Goal: Task Accomplishment & Management: Use online tool/utility

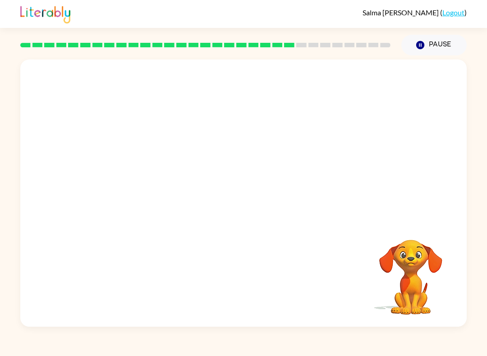
click at [219, 146] on video "Your browser must support playing .mp4 files to use Literably. Please try using…" at bounding box center [243, 141] width 447 height 162
click at [215, 148] on video "Your browser must support playing .mp4 files to use Literably. Please try using…" at bounding box center [243, 141] width 447 height 162
click at [296, 143] on video "Your browser must support playing .mp4 files to use Literably. Please try using…" at bounding box center [243, 141] width 447 height 162
click at [229, 212] on button "button" at bounding box center [244, 197] width 58 height 33
click at [248, 220] on div at bounding box center [243, 141] width 447 height 162
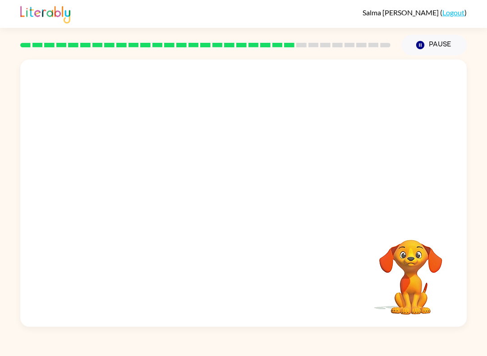
click at [230, 195] on div at bounding box center [243, 141] width 447 height 162
click at [224, 206] on div at bounding box center [243, 141] width 447 height 162
click at [218, 202] on div at bounding box center [243, 141] width 447 height 162
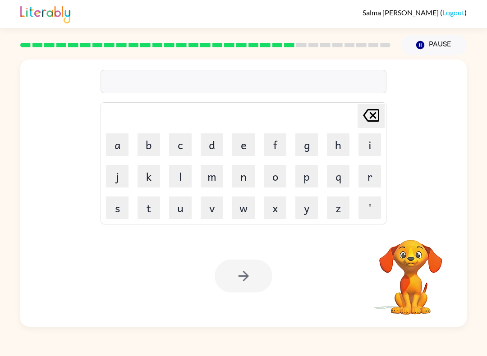
click at [248, 202] on button "w" at bounding box center [243, 208] width 23 height 23
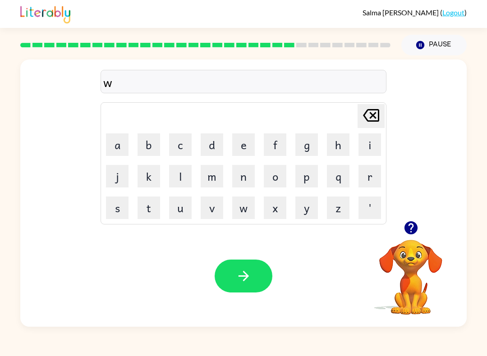
click at [278, 178] on button "o" at bounding box center [275, 176] width 23 height 23
click at [366, 174] on button "r" at bounding box center [370, 176] width 23 height 23
click at [413, 224] on icon "button" at bounding box center [410, 228] width 13 height 13
click at [214, 138] on button "d" at bounding box center [212, 145] width 23 height 23
click at [370, 146] on button "i" at bounding box center [370, 145] width 23 height 23
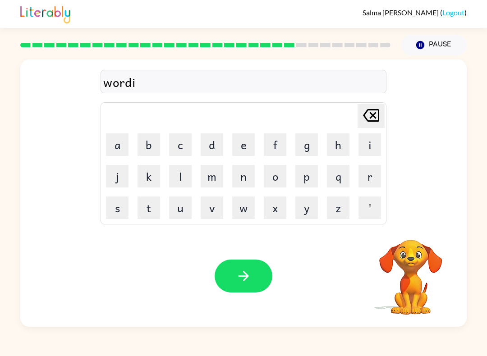
click at [242, 139] on button "e" at bounding box center [243, 145] width 23 height 23
click at [227, 273] on button "button" at bounding box center [244, 276] width 58 height 33
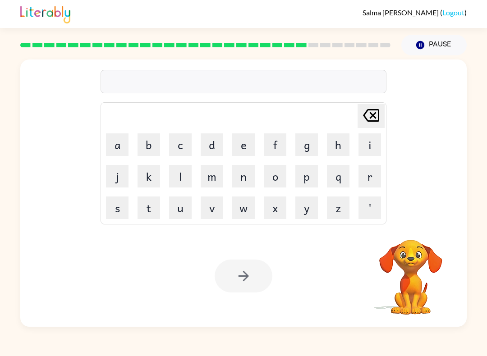
click at [370, 179] on button "r" at bounding box center [370, 176] width 23 height 23
click at [239, 152] on button "e" at bounding box center [243, 145] width 23 height 23
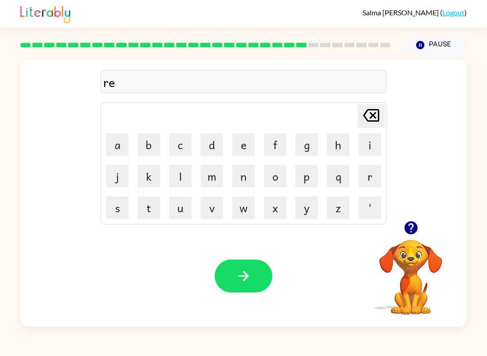
click at [182, 174] on button "l" at bounding box center [180, 176] width 23 height 23
click at [114, 139] on button "a" at bounding box center [117, 145] width 23 height 23
click at [149, 209] on button "t" at bounding box center [149, 208] width 23 height 23
click at [246, 147] on button "e" at bounding box center [243, 145] width 23 height 23
click at [206, 143] on button "d" at bounding box center [212, 145] width 23 height 23
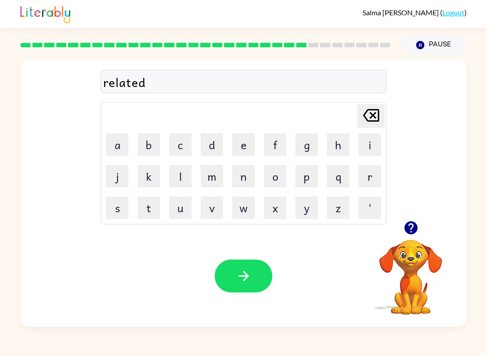
click at [237, 273] on icon "button" at bounding box center [244, 276] width 16 height 16
click at [153, 179] on button "k" at bounding box center [149, 176] width 23 height 23
click at [369, 147] on button "i" at bounding box center [370, 145] width 23 height 23
click at [152, 214] on button "t" at bounding box center [149, 208] width 23 height 23
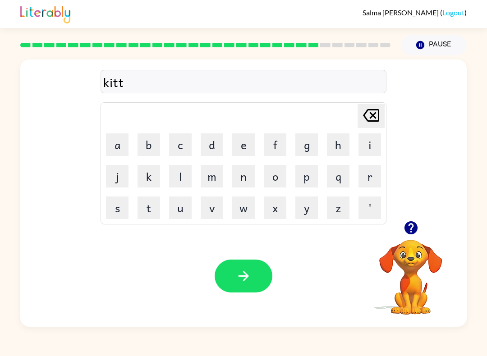
click at [241, 148] on button "e" at bounding box center [243, 145] width 23 height 23
click at [239, 176] on button "n" at bounding box center [243, 176] width 23 height 23
click at [246, 268] on button "button" at bounding box center [244, 276] width 58 height 33
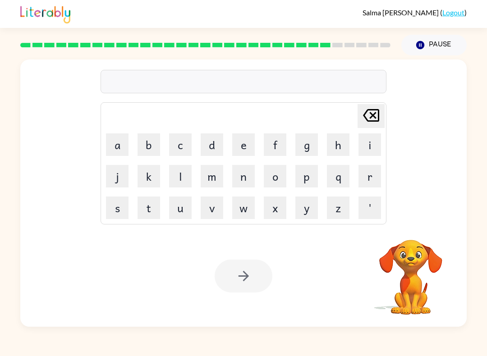
click at [228, 147] on table "[PERSON_NAME] last character input a b c d e f g h i j k l m n o p q r s t u v …" at bounding box center [243, 163] width 285 height 121
click at [212, 146] on button "d" at bounding box center [212, 145] width 23 height 23
click at [248, 150] on button "e" at bounding box center [243, 145] width 23 height 23
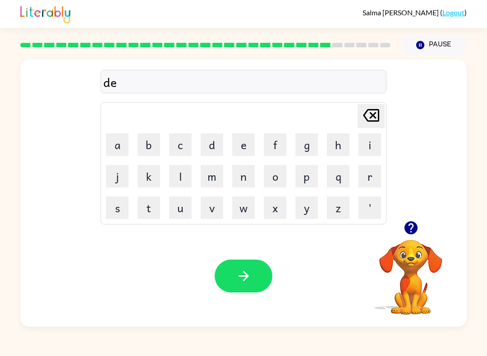
click at [305, 180] on button "p" at bounding box center [307, 176] width 23 height 23
click at [124, 148] on button "a" at bounding box center [117, 145] width 23 height 23
click at [368, 174] on button "r" at bounding box center [370, 176] width 23 height 23
click at [153, 215] on button "t" at bounding box center [149, 208] width 23 height 23
click at [211, 177] on button "m" at bounding box center [212, 176] width 23 height 23
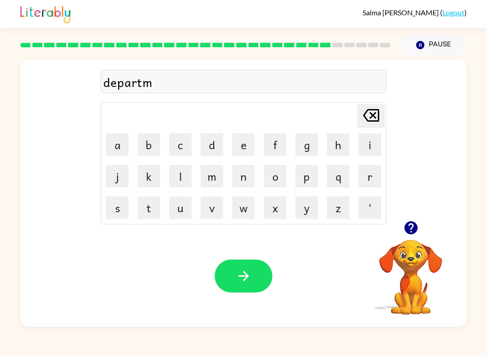
click at [239, 148] on button "e" at bounding box center [243, 145] width 23 height 23
click at [239, 179] on button "n" at bounding box center [243, 176] width 23 height 23
click at [160, 213] on button "t" at bounding box center [149, 208] width 23 height 23
click at [248, 285] on button "button" at bounding box center [244, 276] width 58 height 33
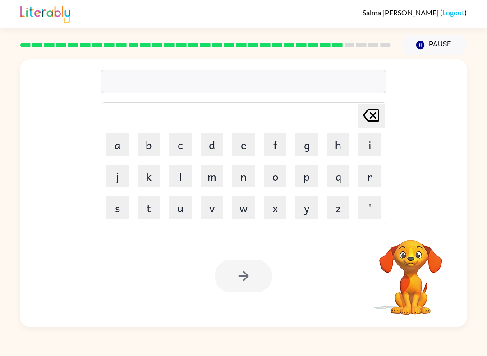
click at [121, 197] on button "s" at bounding box center [117, 208] width 23 height 23
click at [179, 170] on button "l" at bounding box center [180, 176] width 23 height 23
click at [116, 148] on button "a" at bounding box center [117, 145] width 23 height 23
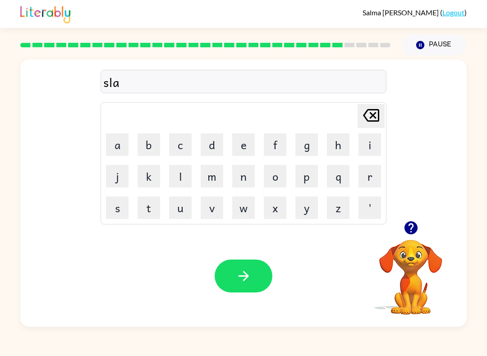
click at [220, 151] on button "d" at bounding box center [212, 145] width 23 height 23
click at [368, 115] on icon "[PERSON_NAME] last character input" at bounding box center [372, 116] width 22 height 22
click at [243, 146] on button "e" at bounding box center [243, 145] width 23 height 23
click at [154, 211] on button "t" at bounding box center [149, 208] width 23 height 23
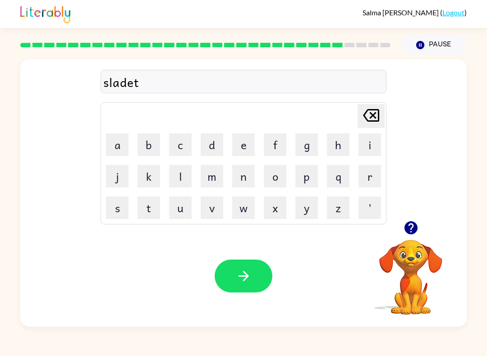
click at [412, 228] on icon "button" at bounding box center [411, 228] width 16 height 16
click at [232, 254] on div "Your browser must support playing .mp4 files to use Literably. Please try using…" at bounding box center [243, 277] width 447 height 102
click at [250, 288] on button "button" at bounding box center [244, 276] width 58 height 33
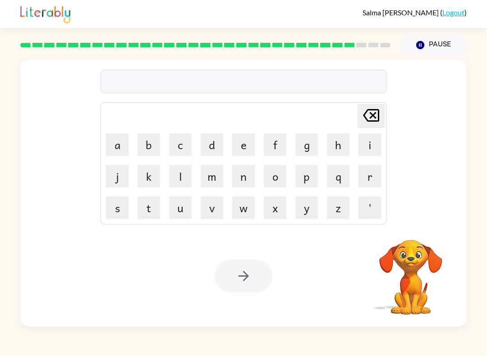
click at [185, 215] on button "u" at bounding box center [180, 208] width 23 height 23
click at [242, 180] on button "n" at bounding box center [243, 176] width 23 height 23
click at [366, 150] on button "i" at bounding box center [370, 145] width 23 height 23
click at [202, 212] on button "v" at bounding box center [212, 208] width 23 height 23
click at [245, 143] on button "e" at bounding box center [243, 145] width 23 height 23
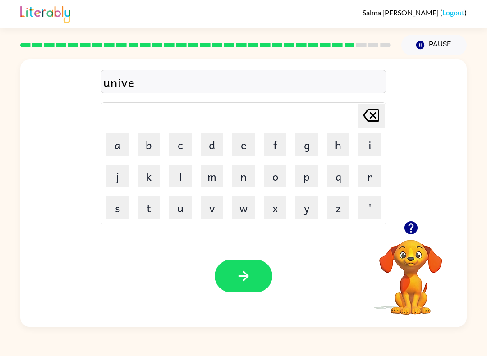
click at [121, 207] on button "s" at bounding box center [117, 208] width 23 height 23
click at [122, 152] on button "a" at bounding box center [117, 145] width 23 height 23
click at [177, 175] on button "l" at bounding box center [180, 176] width 23 height 23
click at [256, 279] on button "button" at bounding box center [244, 276] width 58 height 33
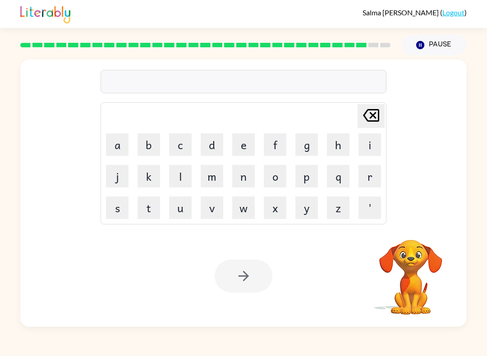
click at [119, 209] on button "s" at bounding box center [117, 208] width 23 height 23
click at [367, 143] on button "i" at bounding box center [370, 145] width 23 height 23
click at [172, 181] on button "l" at bounding box center [180, 176] width 23 height 23
click at [209, 209] on button "v" at bounding box center [212, 208] width 23 height 23
click at [237, 147] on button "e" at bounding box center [243, 145] width 23 height 23
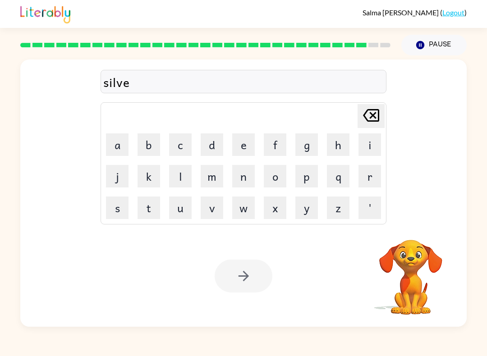
click at [364, 172] on button "r" at bounding box center [370, 176] width 23 height 23
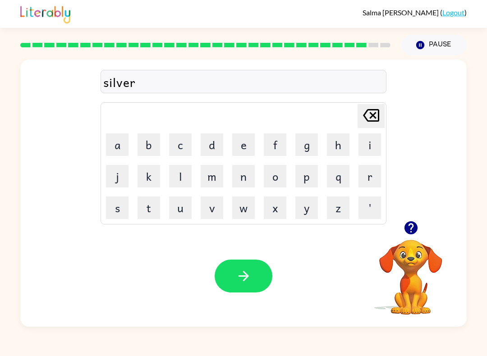
click at [249, 204] on button "w" at bounding box center [243, 208] width 23 height 23
click at [245, 146] on button "e" at bounding box center [243, 145] width 23 height 23
click at [122, 143] on button "a" at bounding box center [117, 145] width 23 height 23
click at [363, 175] on button "r" at bounding box center [370, 176] width 23 height 23
click at [231, 280] on button "button" at bounding box center [244, 276] width 58 height 33
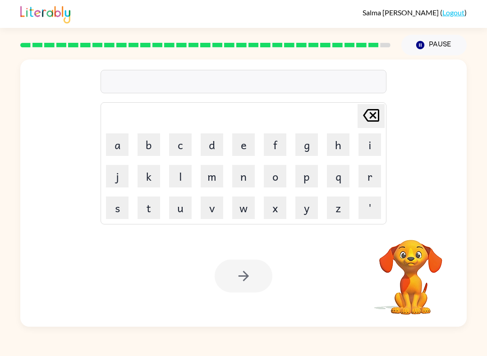
click at [362, 144] on button "i" at bounding box center [370, 145] width 23 height 23
click at [245, 184] on button "n" at bounding box center [243, 176] width 23 height 23
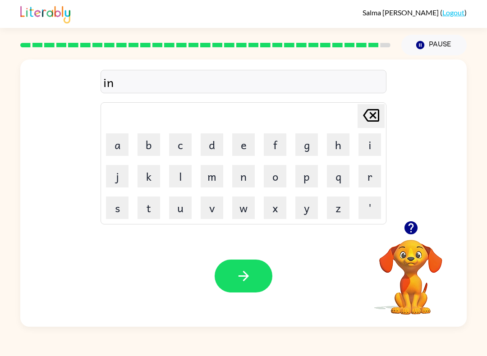
click at [190, 147] on button "c" at bounding box center [180, 145] width 23 height 23
click at [277, 176] on button "o" at bounding box center [275, 176] width 23 height 23
click at [184, 211] on button "u" at bounding box center [180, 208] width 23 height 23
click at [241, 171] on button "n" at bounding box center [243, 176] width 23 height 23
click at [152, 208] on button "t" at bounding box center [149, 208] width 23 height 23
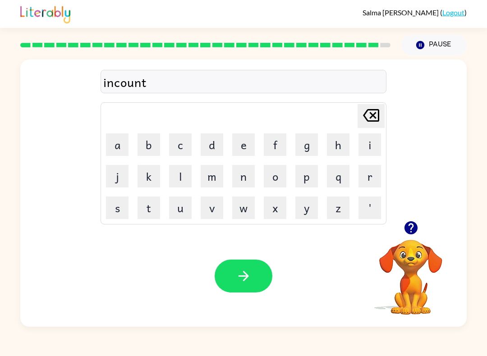
click at [242, 147] on button "e" at bounding box center [243, 145] width 23 height 23
click at [370, 183] on button "r" at bounding box center [370, 176] width 23 height 23
click at [227, 286] on button "button" at bounding box center [244, 276] width 58 height 33
